Goal: Go to known website: Go to known website

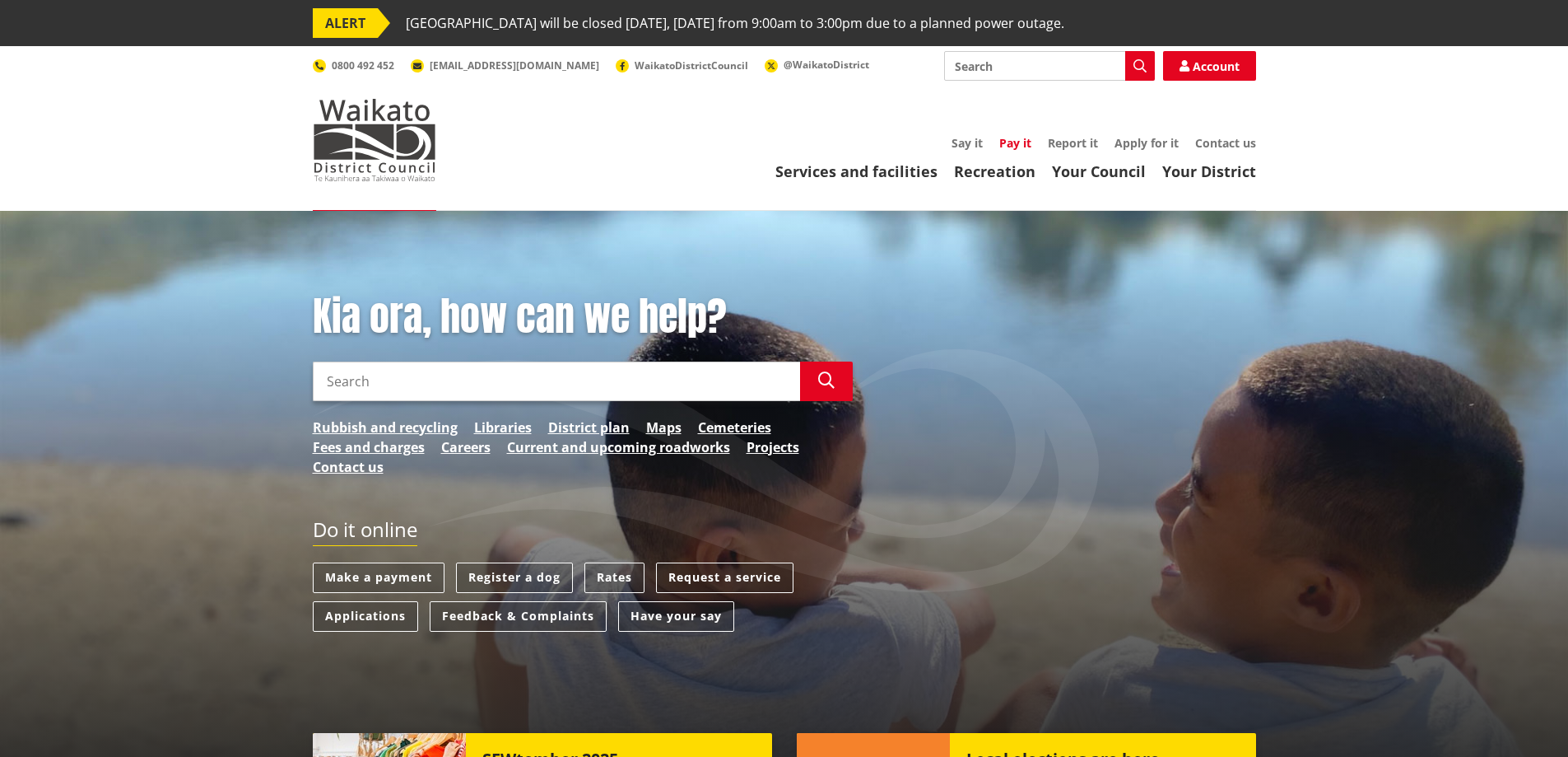
click at [1028, 137] on link "Pay it" at bounding box center [1015, 142] width 32 height 16
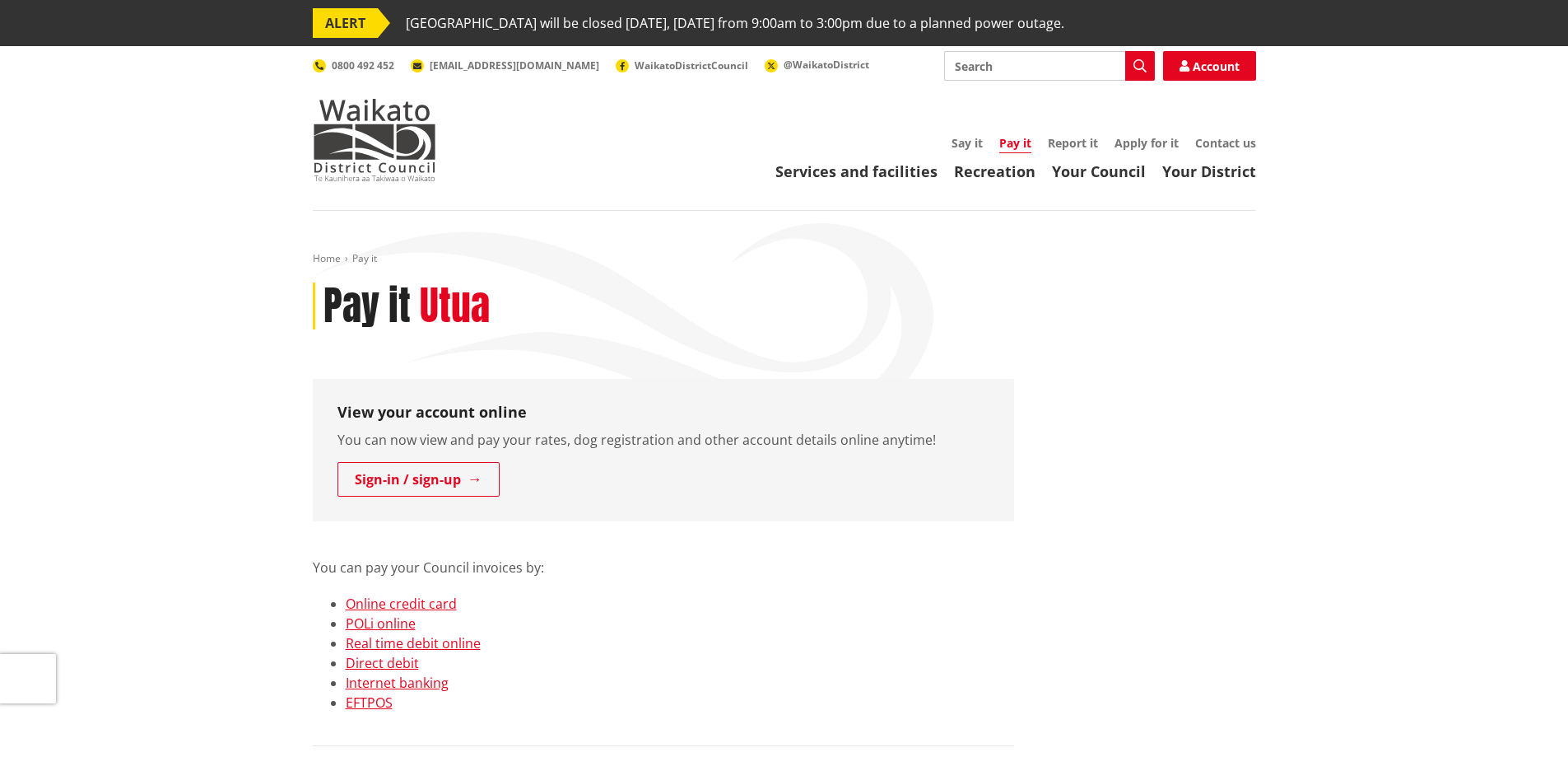
click at [432, 500] on div "View your account online You can now view and pay your rates, dog registration …" at bounding box center [663, 449] width 702 height 142
click at [431, 492] on link "Sign-in / sign-up" at bounding box center [418, 479] width 162 height 35
